Goal: Task Accomplishment & Management: Manage account settings

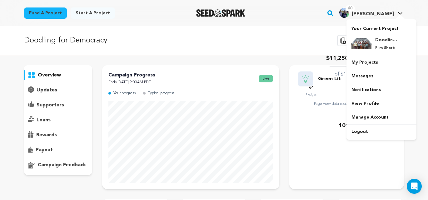
click at [382, 14] on span "[PERSON_NAME]" at bounding box center [373, 14] width 42 height 5
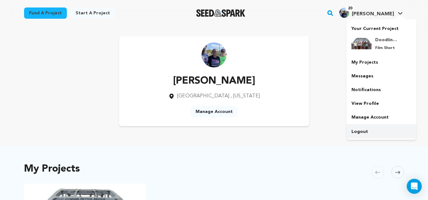
click at [366, 133] on link "Logout" at bounding box center [381, 132] width 70 height 14
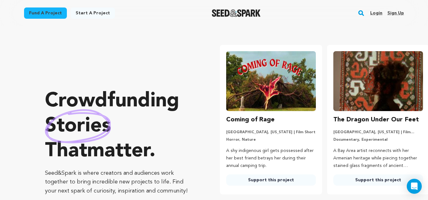
click at [374, 12] on link "Login" at bounding box center [376, 13] width 12 height 10
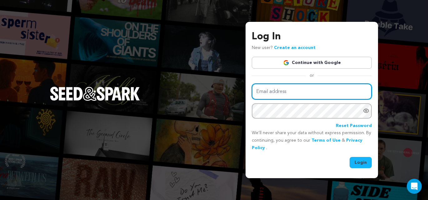
type input "harrislinda@me.com"
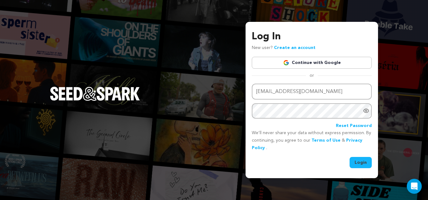
click at [358, 165] on button "Login" at bounding box center [361, 162] width 22 height 11
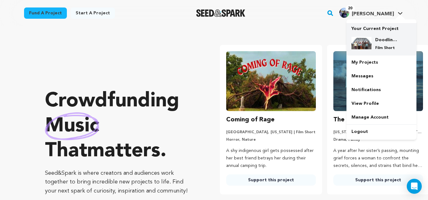
click at [376, 43] on div "Doodling for Democracy Film Short" at bounding box center [386, 44] width 30 height 14
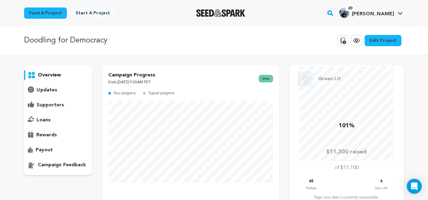
click at [47, 89] on p "updates" at bounding box center [47, 90] width 21 height 7
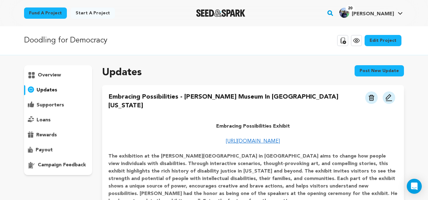
click at [45, 75] on p "overview" at bounding box center [49, 75] width 23 height 7
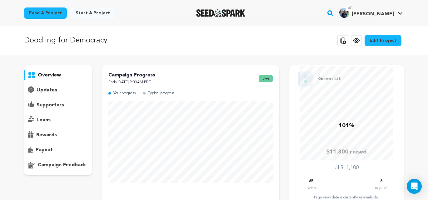
click at [47, 90] on p "updates" at bounding box center [47, 90] width 21 height 7
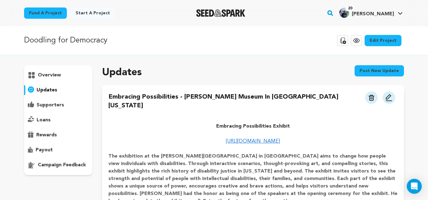
click at [46, 75] on p "overview" at bounding box center [49, 75] width 23 height 7
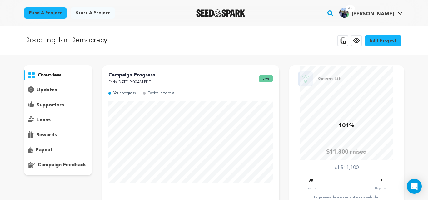
click at [54, 76] on p "overview" at bounding box center [49, 75] width 23 height 7
click at [49, 90] on p "updates" at bounding box center [47, 90] width 21 height 7
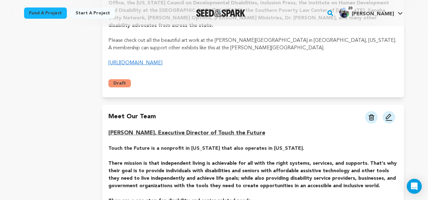
scroll to position [246, 0]
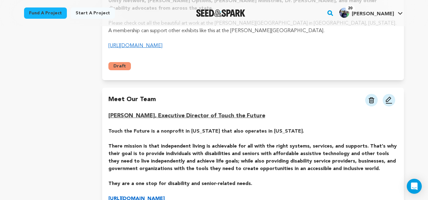
click at [389, 97] on img at bounding box center [388, 100] width 7 height 7
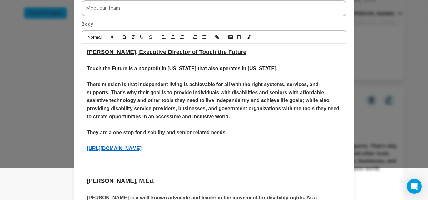
scroll to position [34, 0]
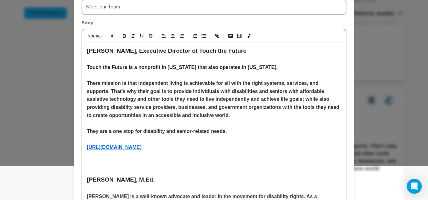
drag, startPoint x: 95, startPoint y: 162, endPoint x: 107, endPoint y: 163, distance: 12.5
click at [95, 162] on p at bounding box center [214, 163] width 254 height 8
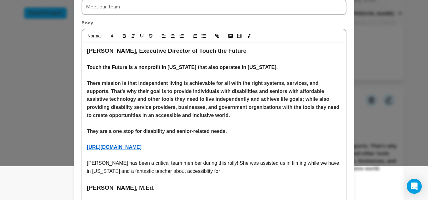
click at [165, 175] on p "Sandy has been a critical team member during this rally! She was assisted us in…" at bounding box center [214, 167] width 254 height 16
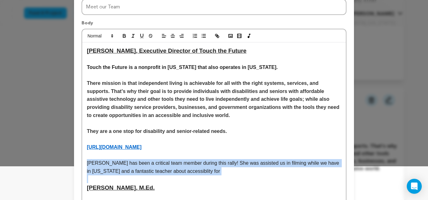
click at [165, 175] on p "Sandy has been a critical team member during this rally! She was assisted us in…" at bounding box center [214, 167] width 254 height 16
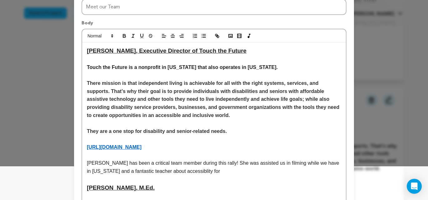
click at [163, 171] on p "Sandy has been a critical team member during this rally! She was assisted us in…" at bounding box center [214, 167] width 254 height 16
click at [193, 173] on p "Sandy has been a critical team member during this rally! She was assisted us in…" at bounding box center [214, 167] width 254 height 16
click at [163, 173] on p "Sandy has been a critical team member during this rally! She was assisted us in…" at bounding box center [214, 167] width 254 height 16
click at [160, 173] on p "Sandy has been a critical team member during this rally! She was assisted us in…" at bounding box center [214, 167] width 254 height 16
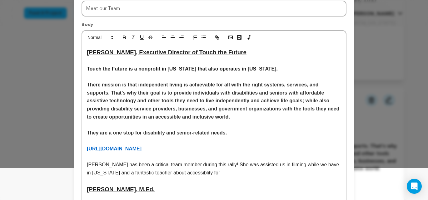
drag, startPoint x: 170, startPoint y: 173, endPoint x: 176, endPoint y: 176, distance: 5.9
click at [170, 173] on p "Sandy has been a critical team member during this rally! She was assisted us in…" at bounding box center [214, 169] width 254 height 16
drag, startPoint x: 195, startPoint y: 173, endPoint x: 185, endPoint y: 174, distance: 9.7
click at [185, 174] on p "Sandy has been a critical team member during this rally! She was assisted us in…" at bounding box center [214, 169] width 254 height 16
click at [197, 174] on p "Sandy has been a critical team member during this rally! She was assisted us in…" at bounding box center [214, 169] width 254 height 16
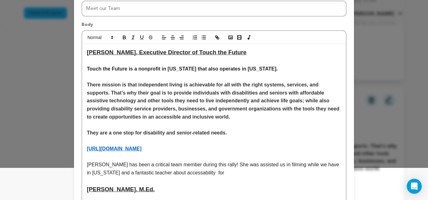
scroll to position [34, 0]
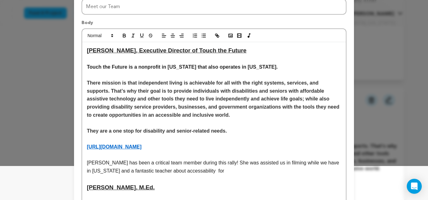
click at [176, 171] on p "Sandy has been a critical team member during this rally! She was assisted us in…" at bounding box center [214, 167] width 254 height 16
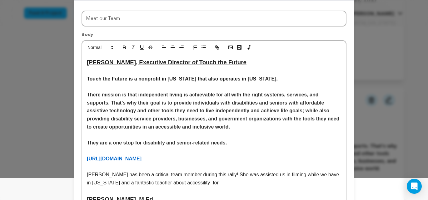
scroll to position [23, 0]
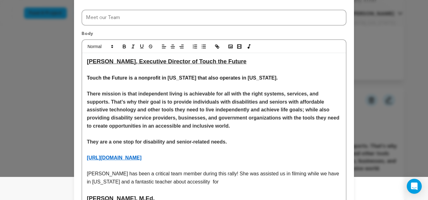
click at [171, 182] on p "Sandy has been a critical team member during this rally! She was assisted us in…" at bounding box center [214, 178] width 254 height 16
click at [211, 181] on p "Sandy has been a critical team member during this rally! She was assisted us in…" at bounding box center [214, 178] width 254 height 16
click at [184, 182] on p "Sandy has been a critical team member during this rally! She was assisted us in…" at bounding box center [214, 178] width 254 height 16
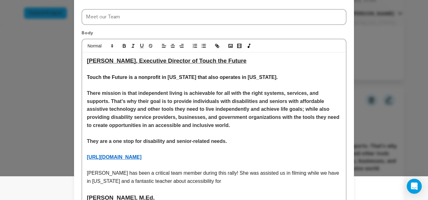
click at [194, 181] on p "Sandy has been a critical team member during this rally! She was assisted us in…" at bounding box center [214, 177] width 254 height 16
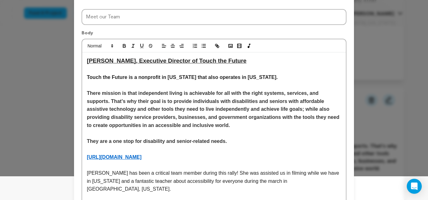
click at [238, 182] on p "Sandy has been a critical team member during this rally! She was assisted us in…" at bounding box center [214, 181] width 254 height 24
click at [273, 181] on p "Sandy has been a critical team member during this rally! She was assisted us in…" at bounding box center [214, 181] width 254 height 24
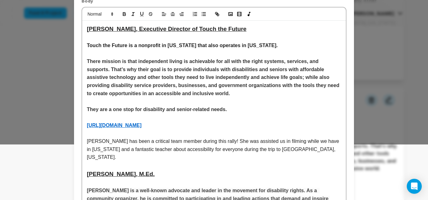
click at [295, 149] on p "Sandy has been a critical team member during this rally! She was assisted us in…" at bounding box center [214, 149] width 254 height 24
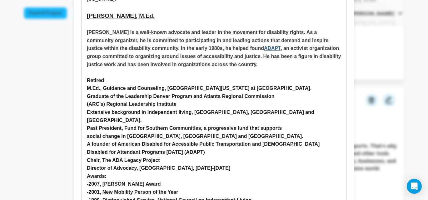
scroll to position [272, 0]
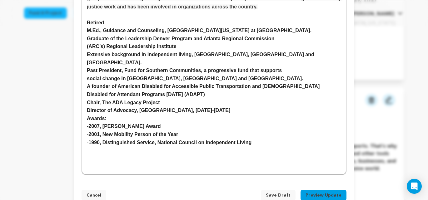
click at [276, 192] on span "Save Draft" at bounding box center [278, 195] width 25 height 6
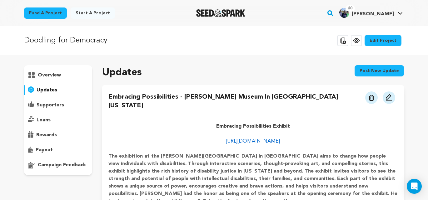
click at [44, 90] on p "updates" at bounding box center [47, 90] width 21 height 7
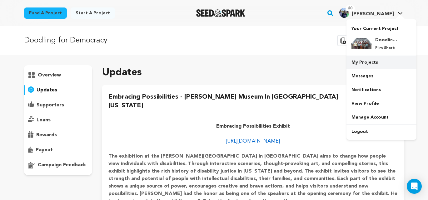
click at [368, 65] on link "My Projects" at bounding box center [381, 63] width 70 height 14
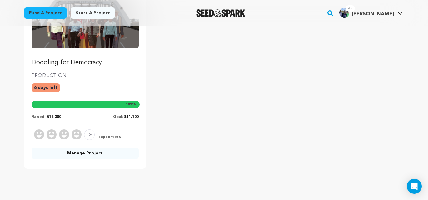
scroll to position [117, 0]
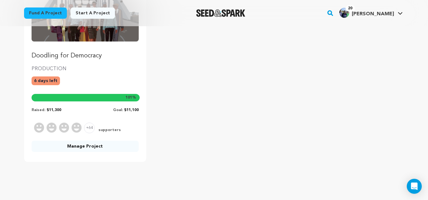
click at [79, 78] on div "6 days left" at bounding box center [85, 84] width 107 height 14
click at [96, 145] on link "Manage Project" at bounding box center [85, 146] width 107 height 11
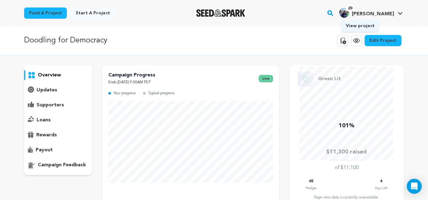
click at [357, 40] on icon at bounding box center [356, 41] width 2 height 2
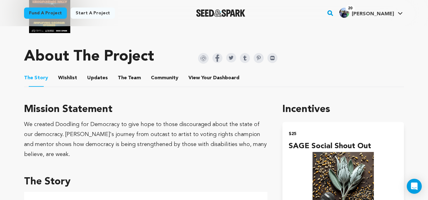
scroll to position [375, 0]
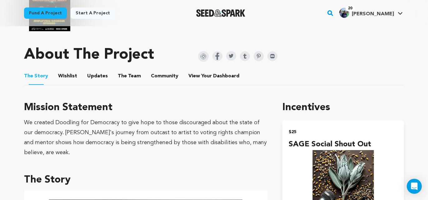
click at [126, 71] on button "The Team" at bounding box center [129, 77] width 15 height 15
